Goal: Task Accomplishment & Management: Manage account settings

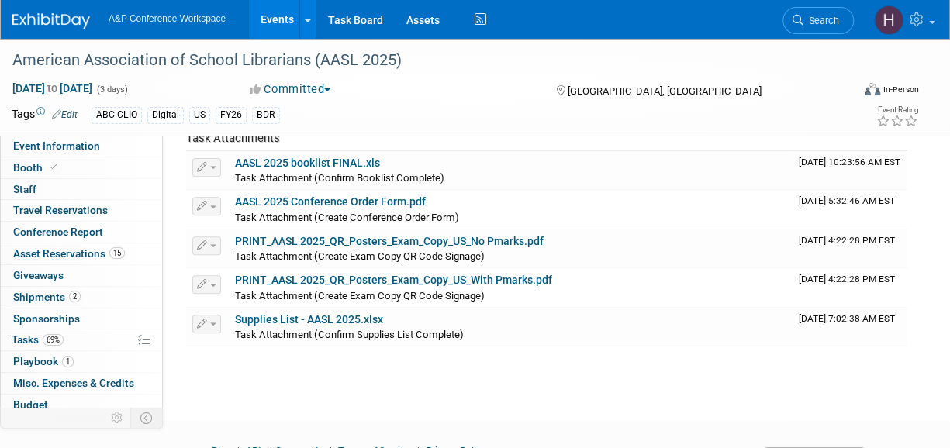
scroll to position [67, 0]
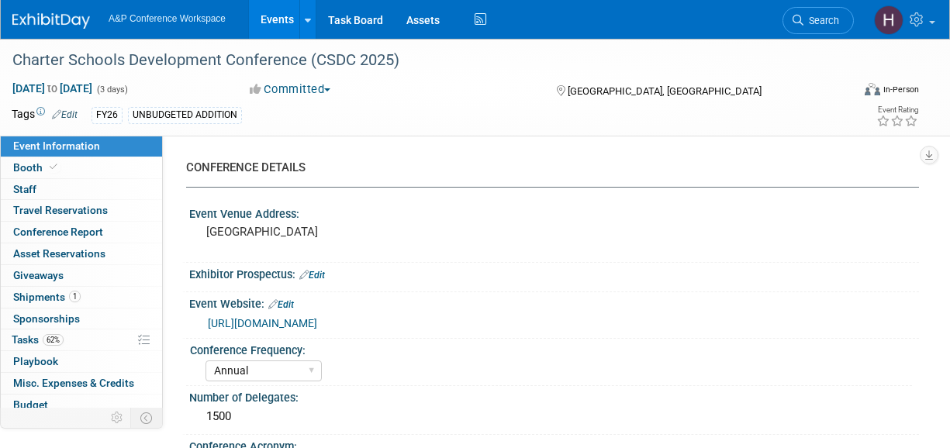
select select "Annual"
select select "Level 2"
select select "In-Person Booth"
select select "Schools"
select select "Bloomsbury Digital Resources"
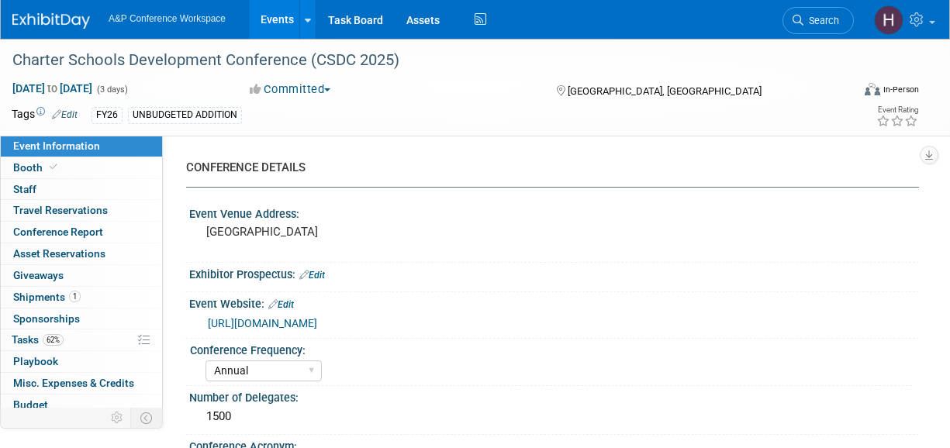
select select "[PERSON_NAME]"
select select "BDR Product Awareness and Trial Generation​"
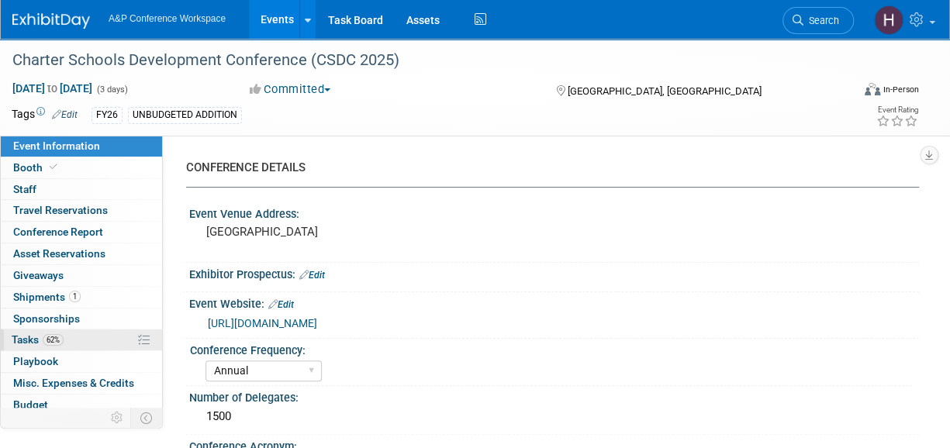
click at [60, 330] on link "62% Tasks 62%" at bounding box center [81, 340] width 161 height 21
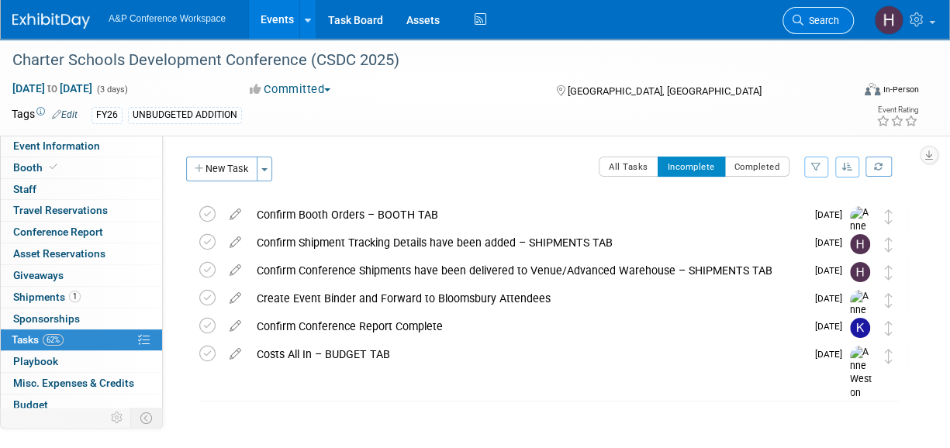
scroll to position [19, 0]
